Goal: Check status: Check status

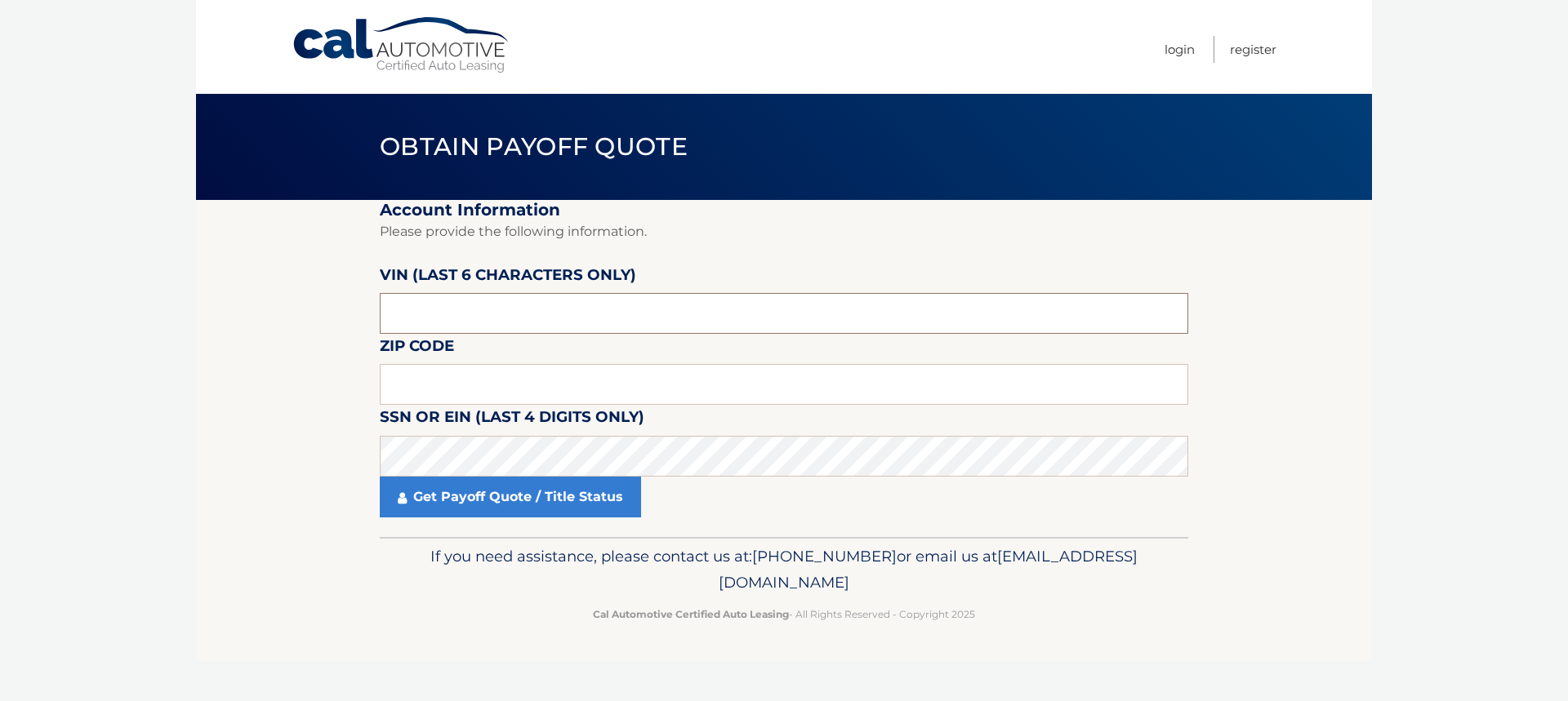
drag, startPoint x: 439, startPoint y: 311, endPoint x: 361, endPoint y: 312, distance: 78.0
click at [361, 312] on section "Account Information Please provide the following information. VIN (last 6 chara…" at bounding box center [783, 368] width 1176 height 337
type input "350402"
click at [413, 384] on input "text" at bounding box center [784, 385] width 808 height 41
type input "33036"
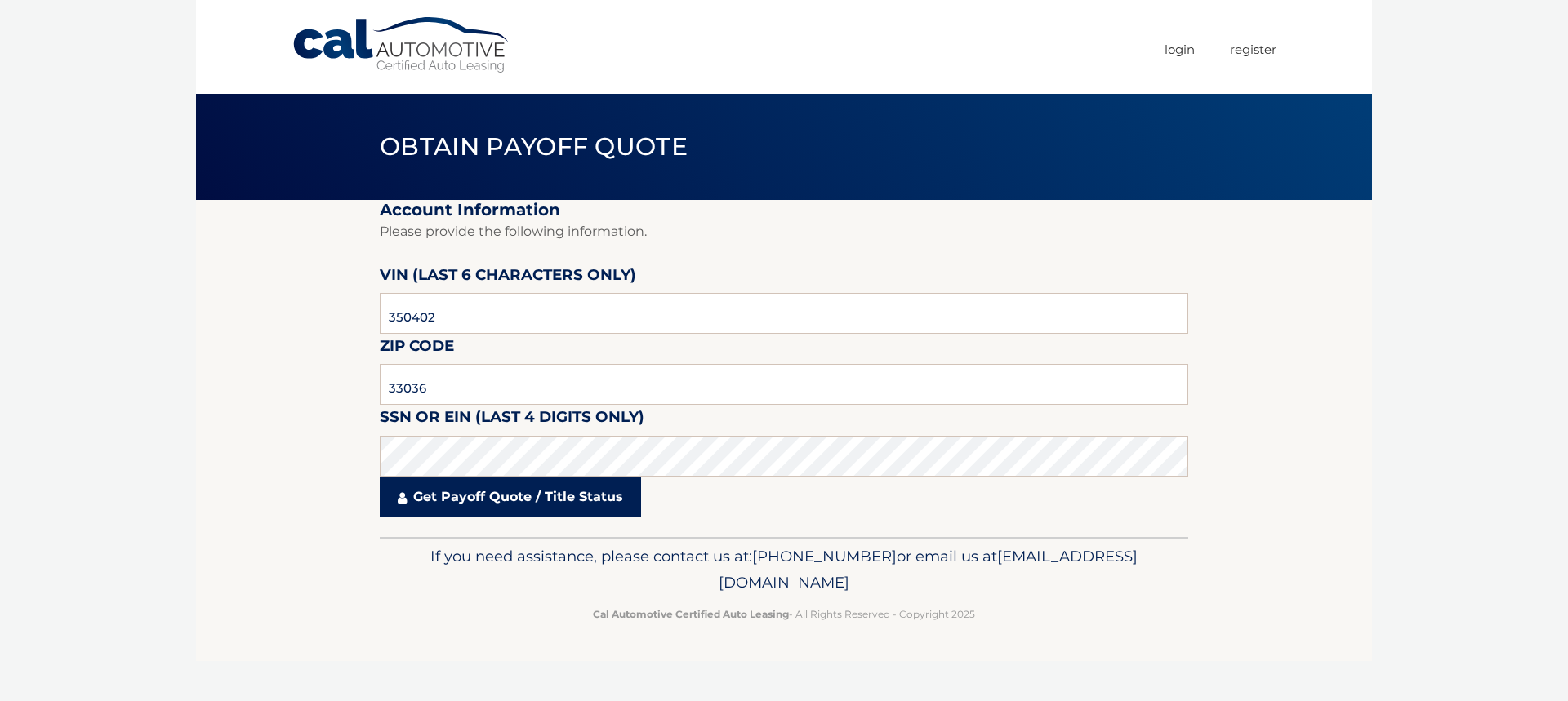
click at [447, 500] on link "Get Payoff Quote / Title Status" at bounding box center [510, 498] width 261 height 41
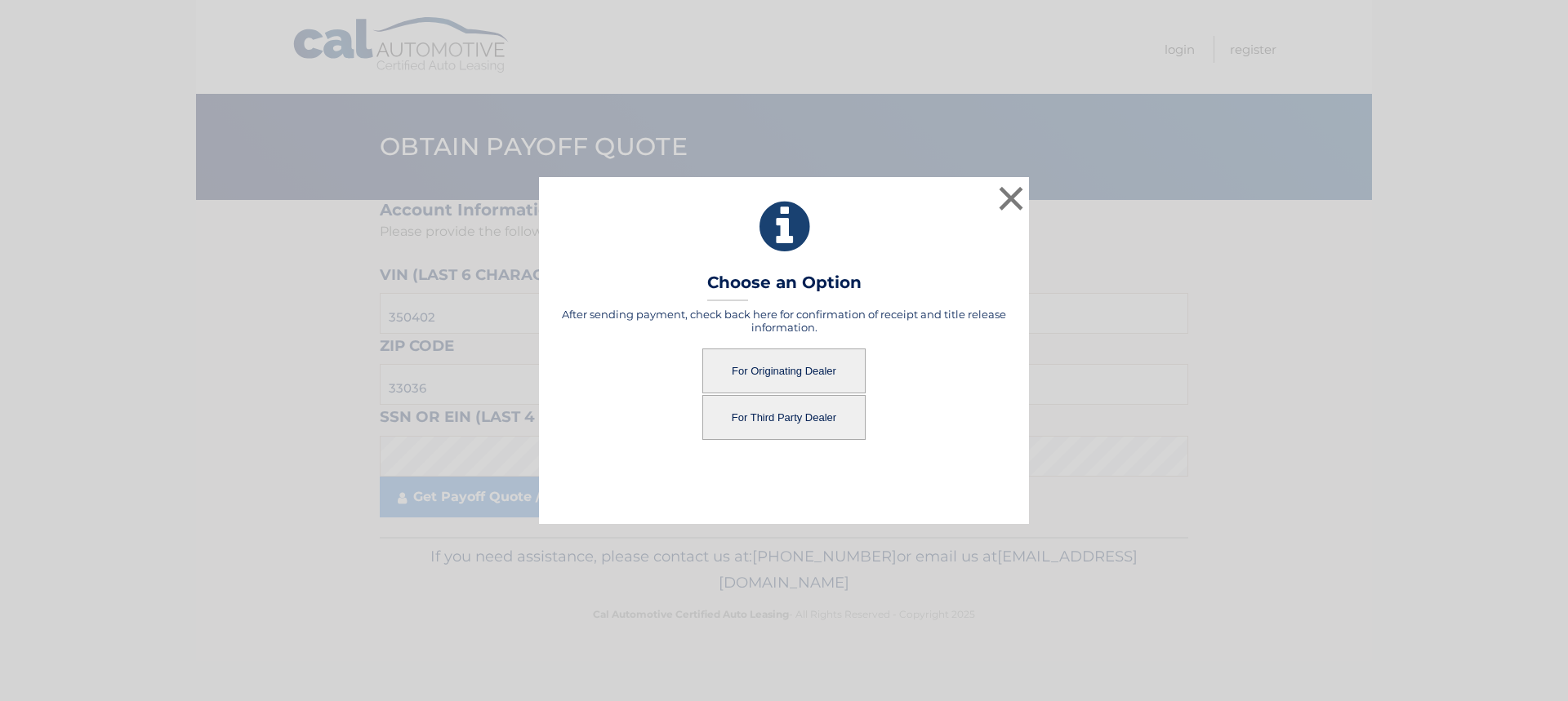
click at [780, 375] on button "For Originating Dealer" at bounding box center [784, 371] width 164 height 45
click at [803, 371] on button "For Originating Dealer" at bounding box center [784, 371] width 164 height 45
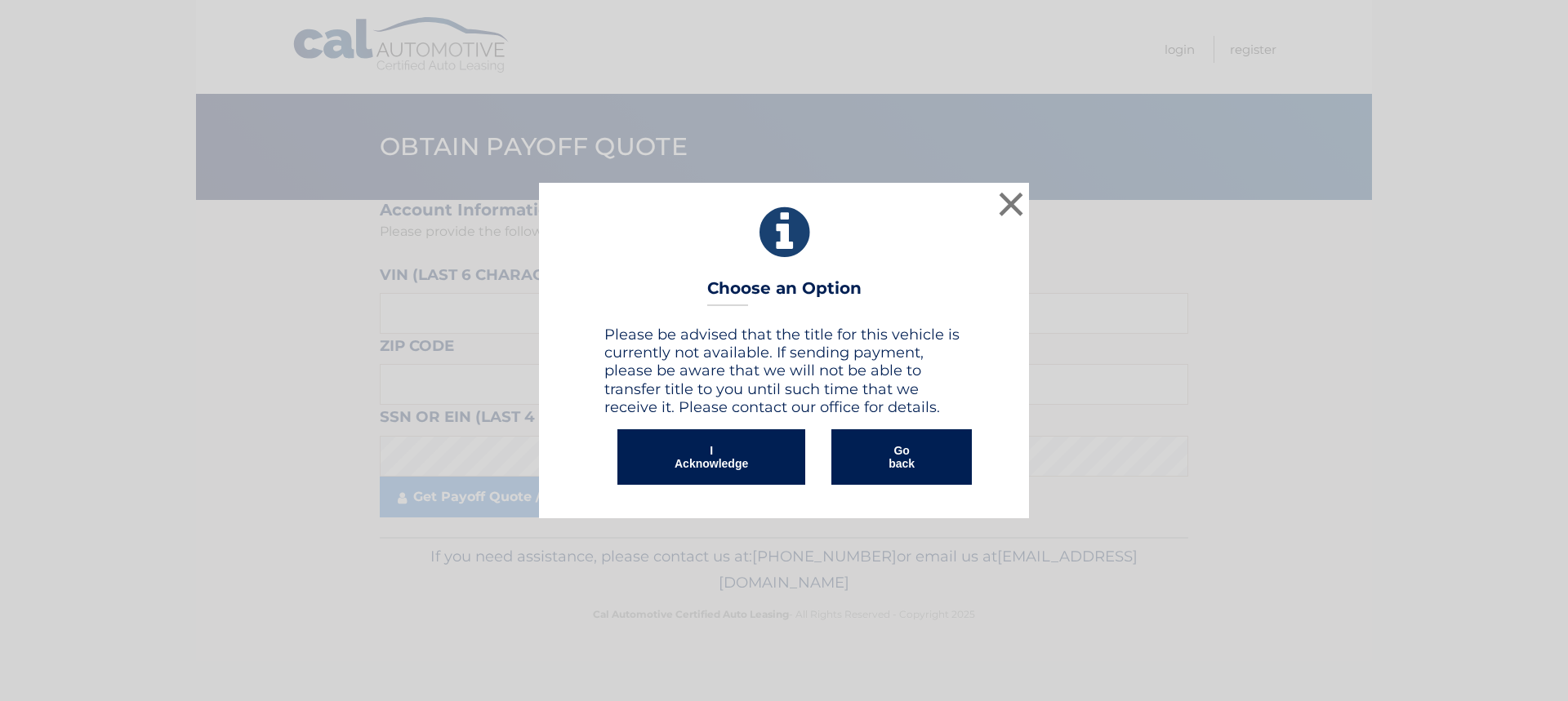
click at [710, 462] on button "I Acknowledge" at bounding box center [711, 457] width 188 height 55
